Goal: Task Accomplishment & Management: Use online tool/utility

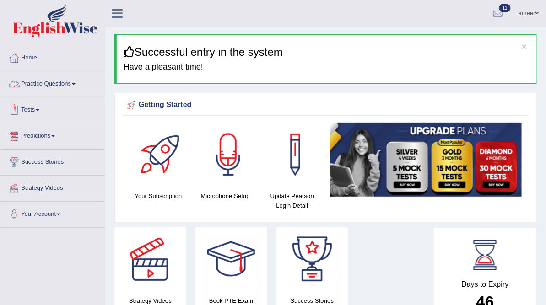
click at [31, 104] on link "Tests" at bounding box center [52, 108] width 104 height 23
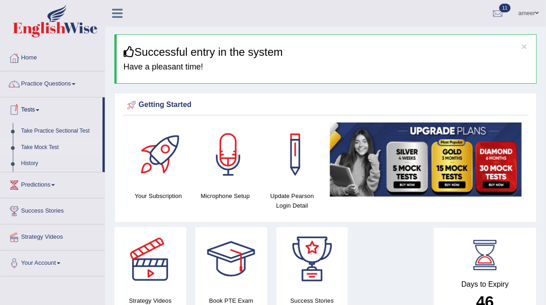
click at [49, 144] on link "Take Mock Test" at bounding box center [60, 148] width 86 height 16
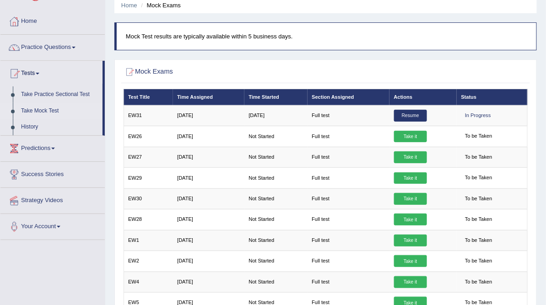
drag, startPoint x: 474, startPoint y: 119, endPoint x: 106, endPoint y: 174, distance: 371.5
click at [106, 174] on div "Home Mock Exams Mock Test results are typically available within 5 business day…" at bounding box center [325, 263] width 441 height 600
